Goal: Task Accomplishment & Management: Manage account settings

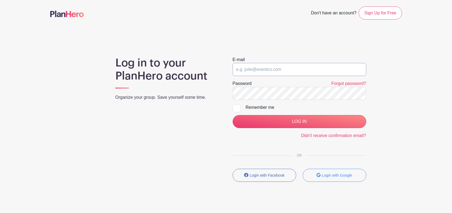
click at [259, 70] on input "email" at bounding box center [300, 69] width 134 height 13
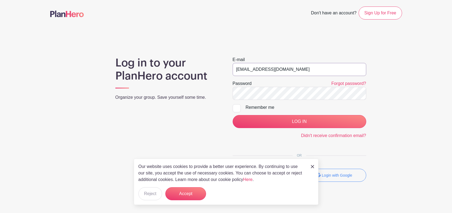
type input "jjensen.07@gmail.com"
click at [313, 166] on img at bounding box center [312, 166] width 3 height 3
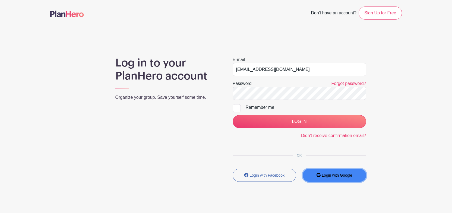
click at [332, 174] on small "Login with Google" at bounding box center [337, 175] width 30 height 4
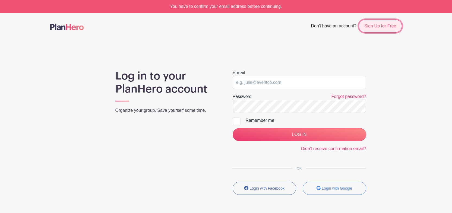
click at [379, 27] on link "Sign Up for Free" at bounding box center [380, 26] width 43 height 13
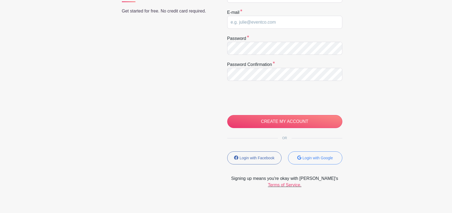
scroll to position [109, 0]
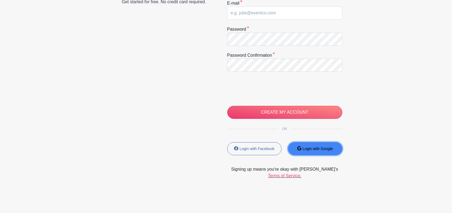
click at [322, 148] on small "Login with Google" at bounding box center [317, 149] width 30 height 4
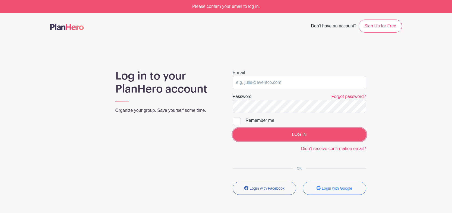
click at [304, 137] on input "LOG IN" at bounding box center [300, 134] width 134 height 13
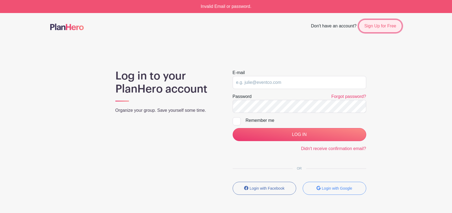
click at [388, 26] on link "Sign Up for Free" at bounding box center [380, 26] width 43 height 13
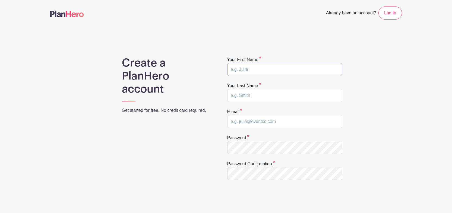
click at [279, 72] on input "text" at bounding box center [284, 69] width 115 height 13
type input "Jesse"
type input "Jensen"
type input "[EMAIL_ADDRESS][DOMAIN_NAME]"
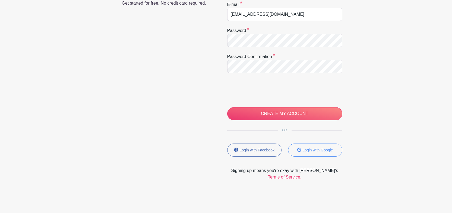
scroll to position [109, 0]
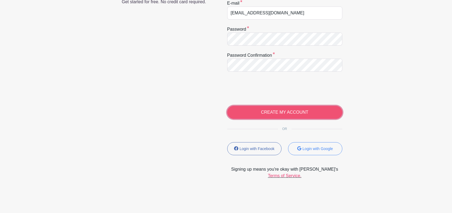
click at [274, 111] on input "CREATE MY ACCOUNT" at bounding box center [284, 112] width 115 height 13
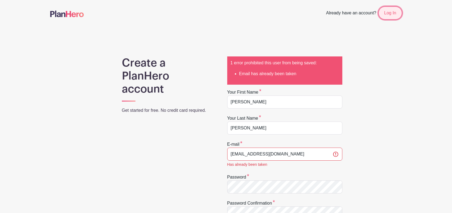
click at [394, 12] on link "Log In" at bounding box center [389, 13] width 23 height 13
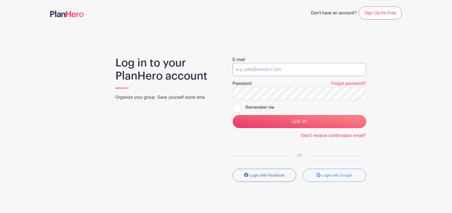
click at [308, 66] on input "email" at bounding box center [300, 69] width 134 height 13
click at [306, 73] on input "email" at bounding box center [300, 69] width 134 height 13
click at [342, 82] on link "Forgot password?" at bounding box center [348, 83] width 35 height 5
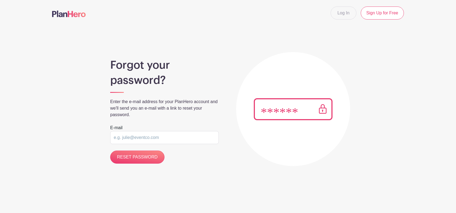
click at [152, 136] on input "email" at bounding box center [164, 137] width 109 height 13
type input "jjensen.07@gmail.com"
click at [110, 151] on input "RESET PASSWORD" at bounding box center [137, 157] width 54 height 13
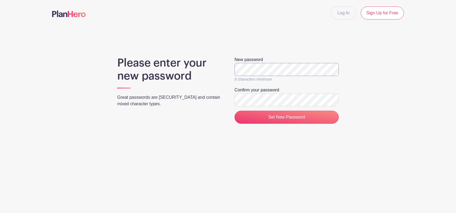
click at [219, 69] on div "Please enter your new password Great passwords are long and contain mixed chara…" at bounding box center [228, 92] width 352 height 72
click at [225, 68] on div "Please enter your new password Great passwords are long and contain mixed chara…" at bounding box center [228, 92] width 352 height 72
click at [359, 147] on main "Log In Sign Up for Free Please enter your new password Great passwords are long…" at bounding box center [228, 81] width 456 height 162
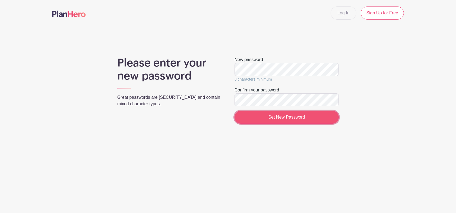
click at [295, 121] on input "Set New Password" at bounding box center [286, 117] width 104 height 13
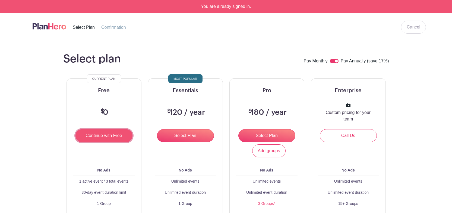
click at [102, 135] on input "Continue with Free" at bounding box center [103, 135] width 57 height 13
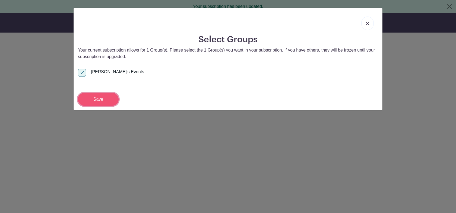
click at [99, 101] on input "Save" at bounding box center [98, 99] width 41 height 13
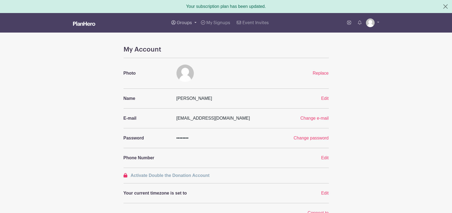
click at [189, 22] on span "Groups" at bounding box center [184, 23] width 15 height 4
click at [196, 64] on span "Wausau Curling" at bounding box center [197, 64] width 31 height 6
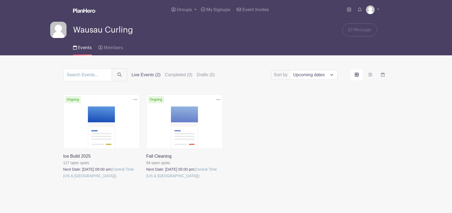
click at [45, 190] on main "Groups All Groups [PERSON_NAME]'s Events Wausau Curling My Signups Event Invite…" at bounding box center [226, 114] width 452 height 228
drag, startPoint x: 277, startPoint y: 153, endPoint x: 256, endPoint y: 99, distance: 58.1
click at [277, 153] on div "Delete Event Are you sure? This event has signups associated with it. All signu…" at bounding box center [226, 144] width 332 height 100
